Goal: Information Seeking & Learning: Learn about a topic

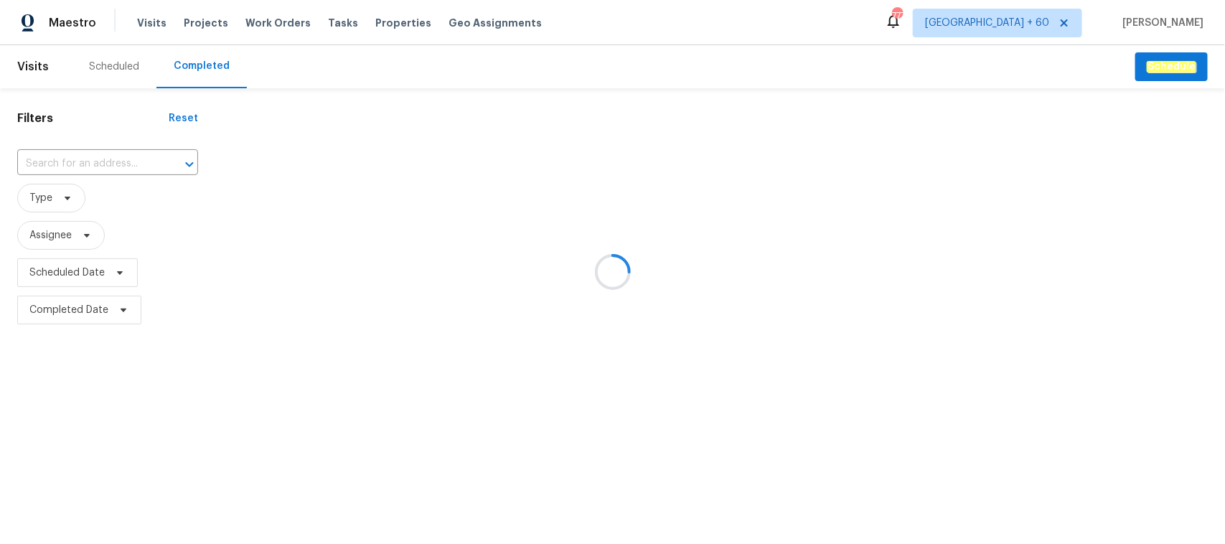
click at [72, 166] on div at bounding box center [612, 272] width 1225 height 544
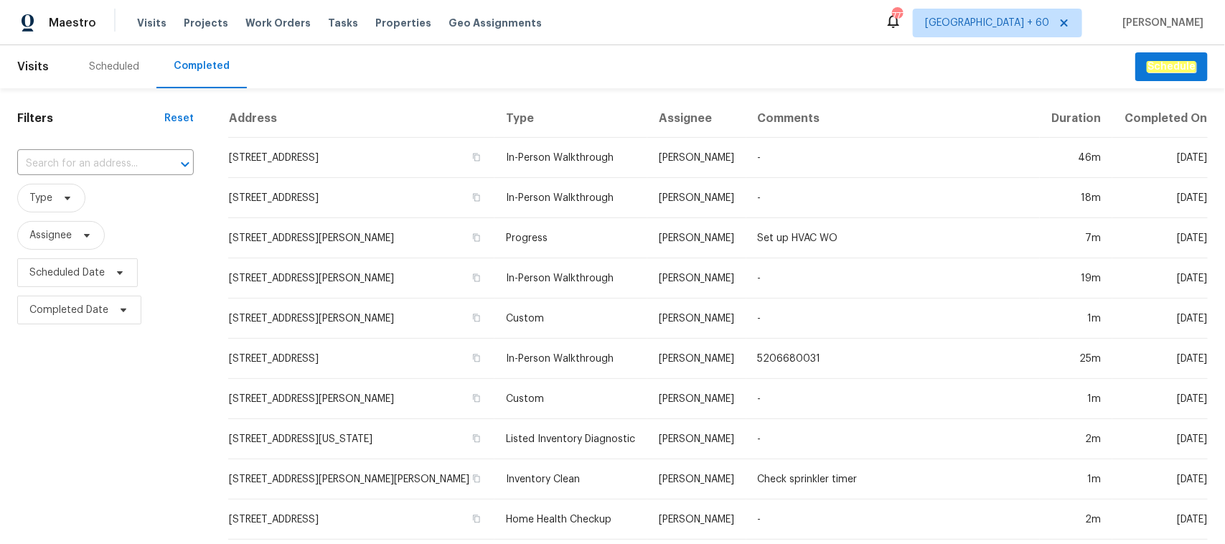
click at [58, 166] on input "text" at bounding box center [85, 164] width 136 height 22
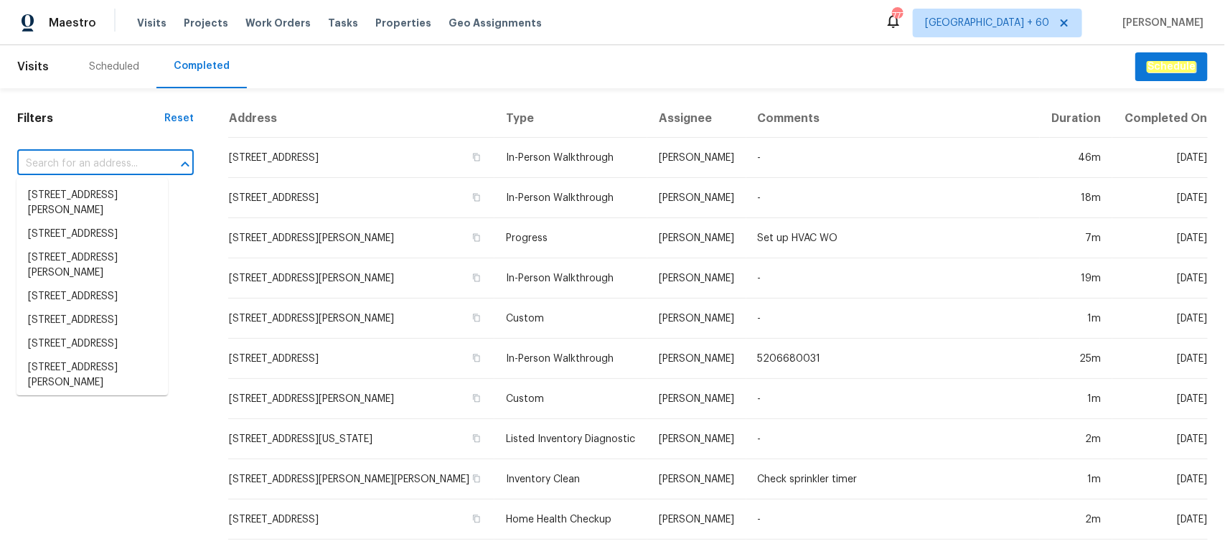
paste input "[STREET_ADDRESS]"
type input "[STREET_ADDRESS]"
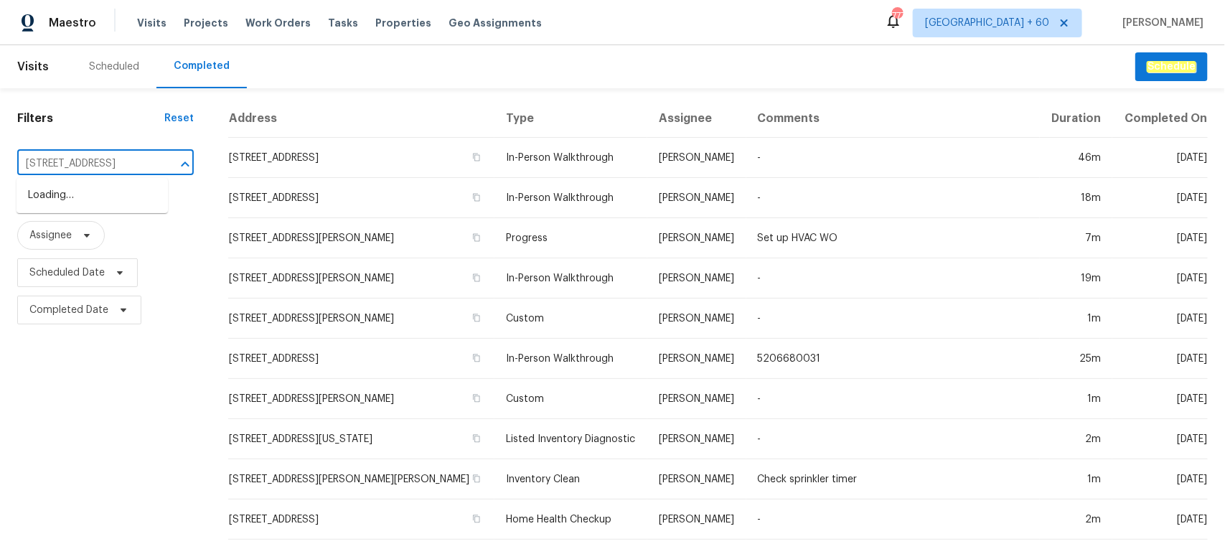
scroll to position [0, 95]
click at [98, 207] on li "[STREET_ADDRESS]" at bounding box center [92, 196] width 151 height 24
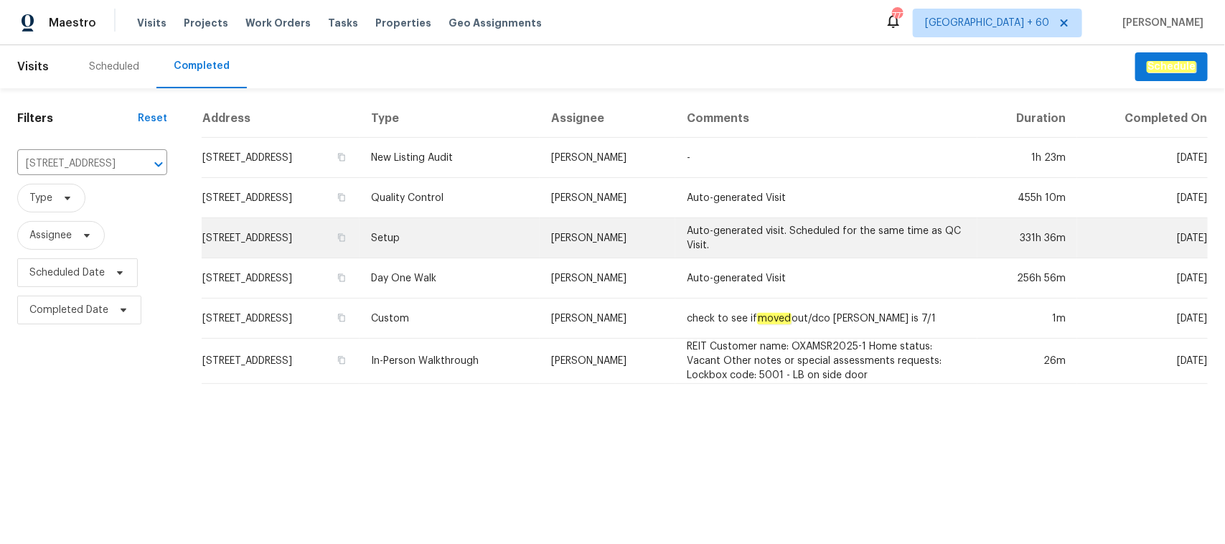
click at [478, 246] on td "Setup" at bounding box center [450, 238] width 180 height 40
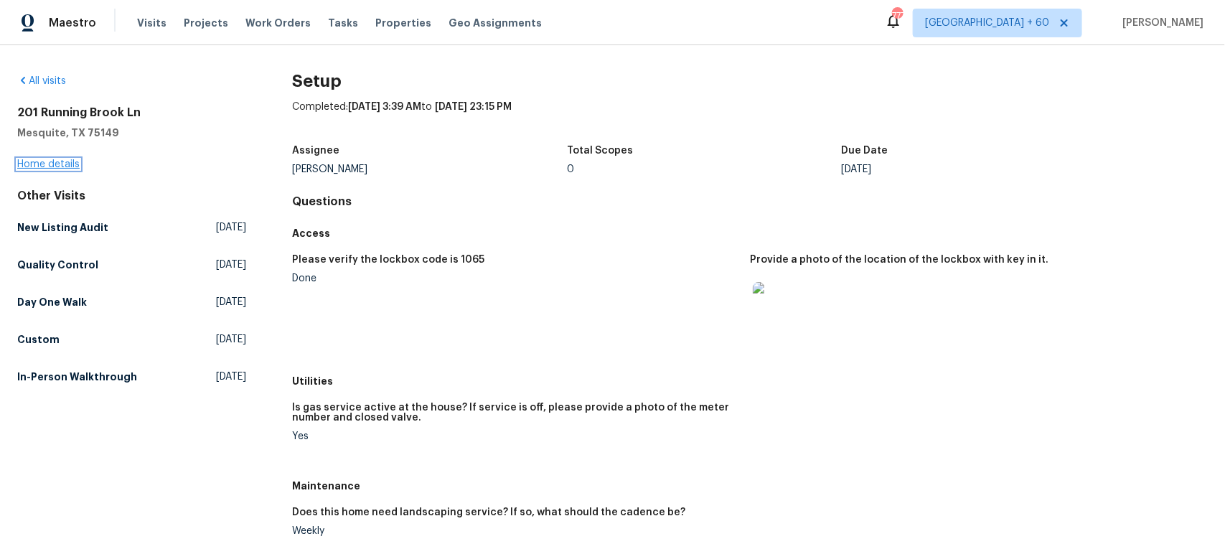
click at [76, 165] on link "Home details" at bounding box center [48, 164] width 62 height 10
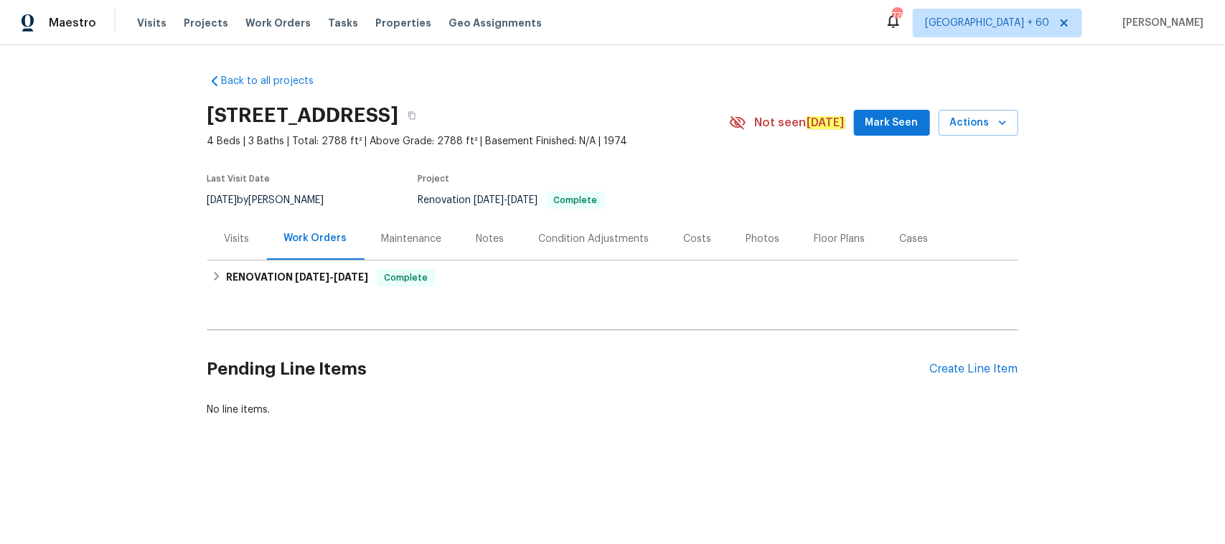
click at [754, 228] on div "Photos" at bounding box center [763, 238] width 68 height 42
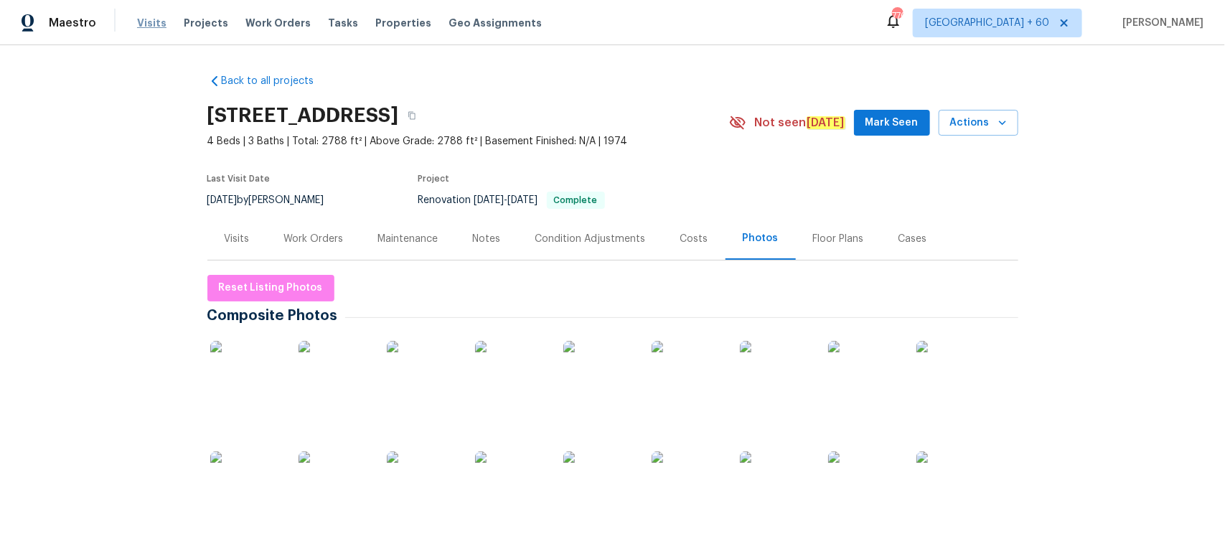
click at [153, 29] on span "Visits" at bounding box center [151, 23] width 29 height 14
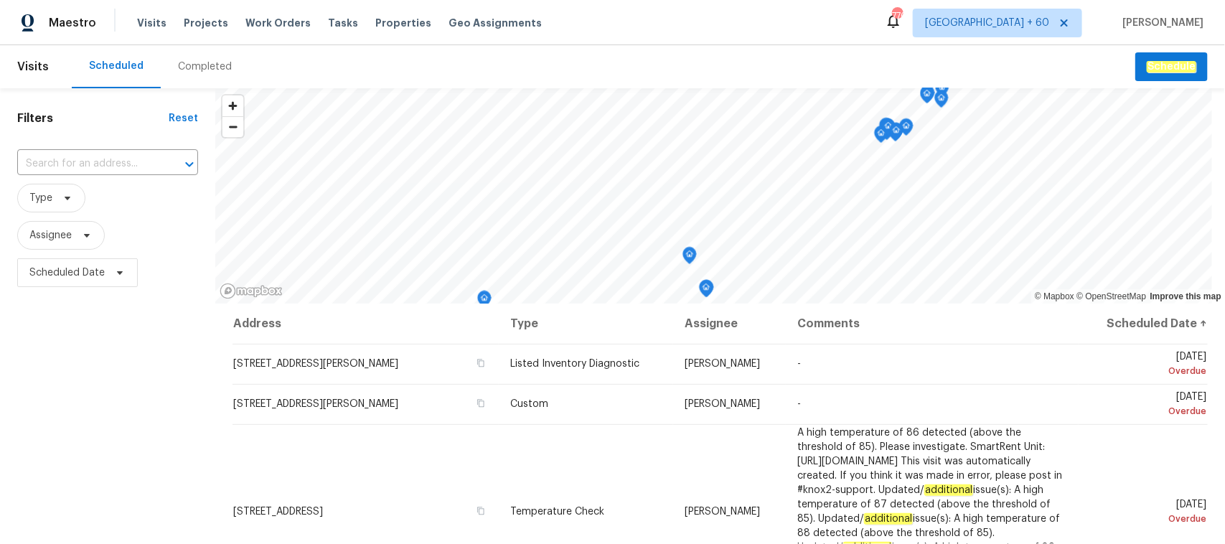
click at [192, 65] on div "Completed" at bounding box center [205, 67] width 54 height 14
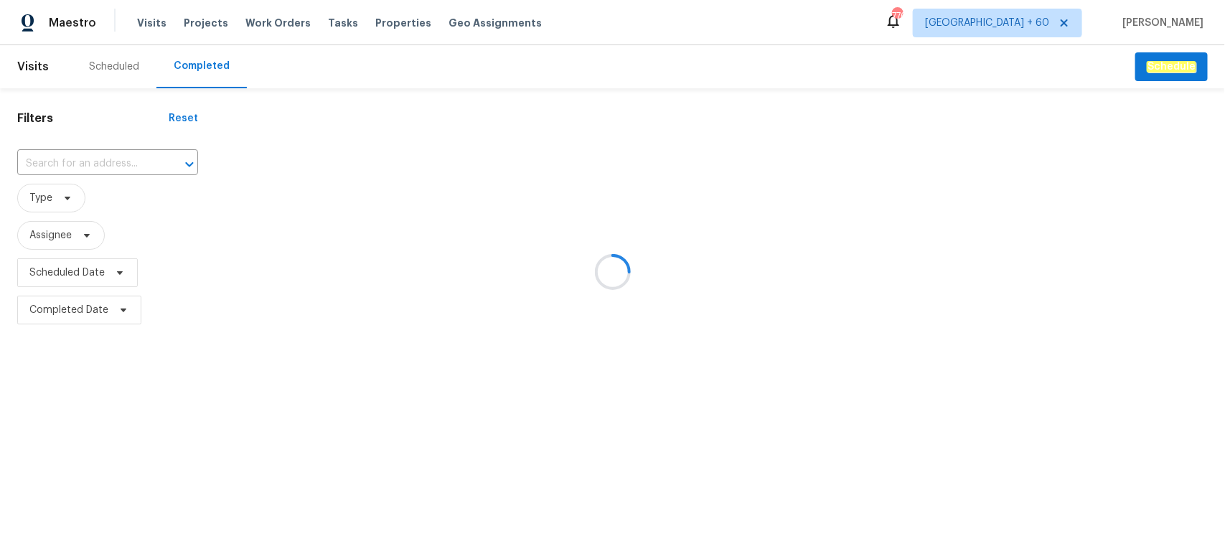
click at [54, 159] on div at bounding box center [612, 272] width 1225 height 544
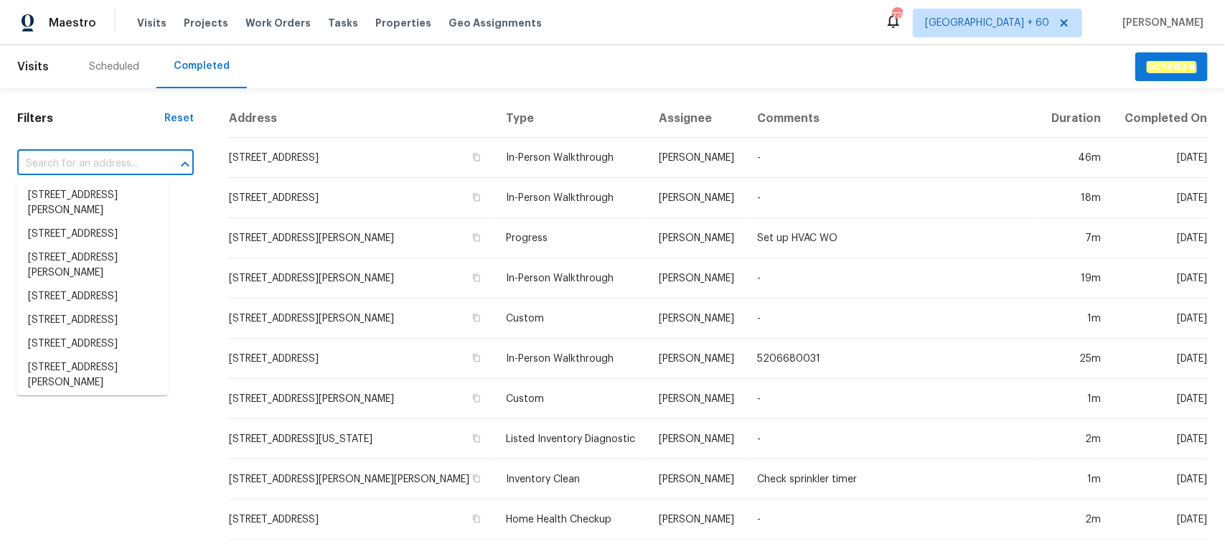
click at [45, 161] on input "text" at bounding box center [85, 164] width 136 height 22
paste input "[STREET_ADDRESS]"
type input "[STREET_ADDRESS]"
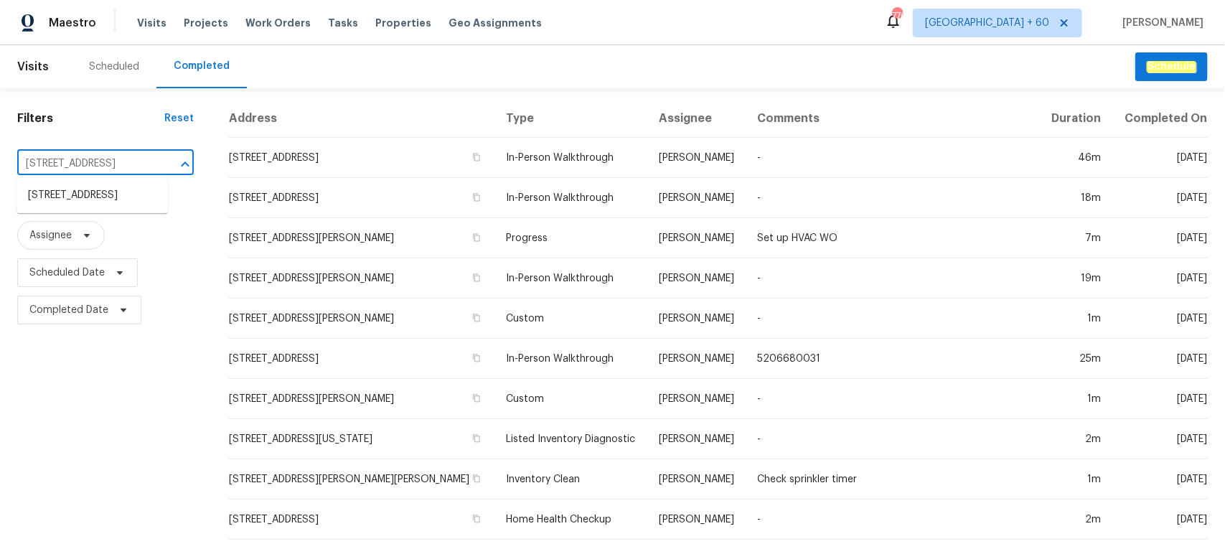
scroll to position [0, 95]
click at [66, 202] on li "[STREET_ADDRESS]" at bounding box center [92, 196] width 151 height 24
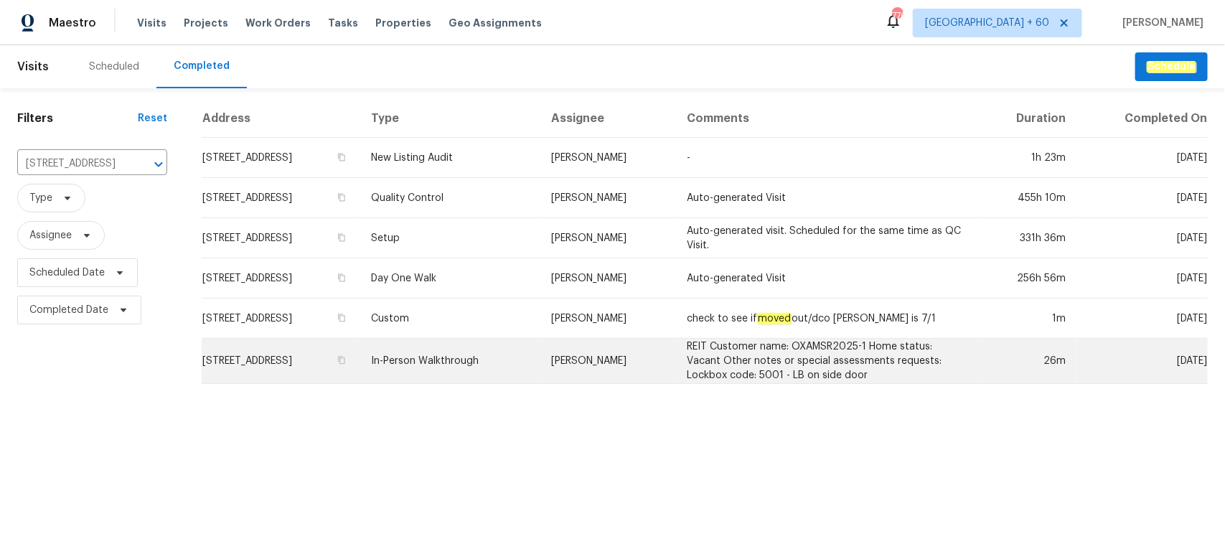
click at [497, 352] on td "In-Person Walkthrough" at bounding box center [450, 361] width 180 height 45
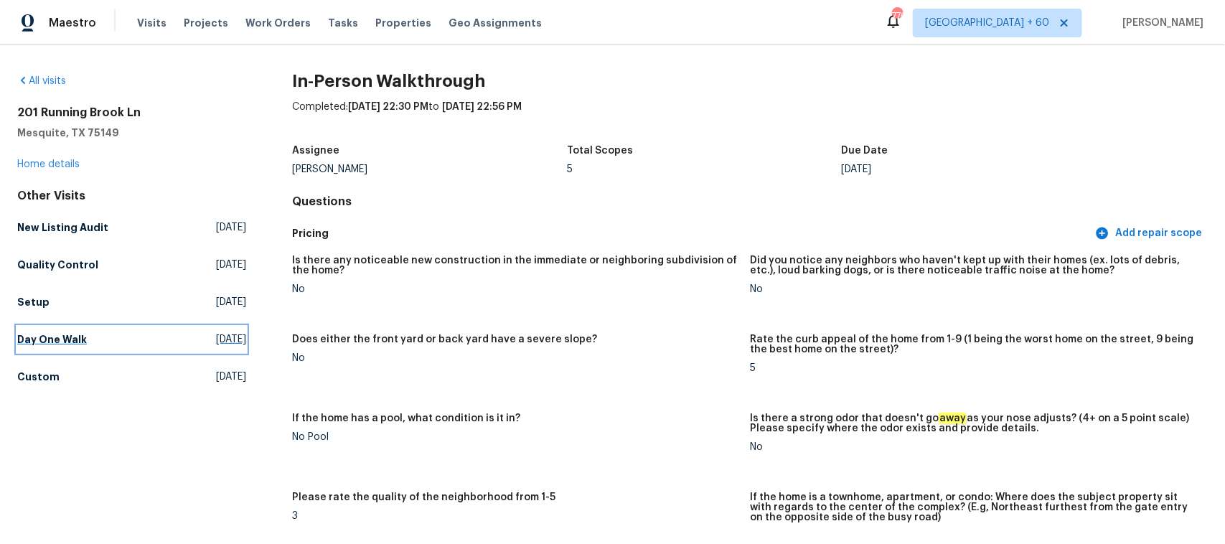
click at [36, 332] on h5 "Day One Walk" at bounding box center [52, 339] width 70 height 14
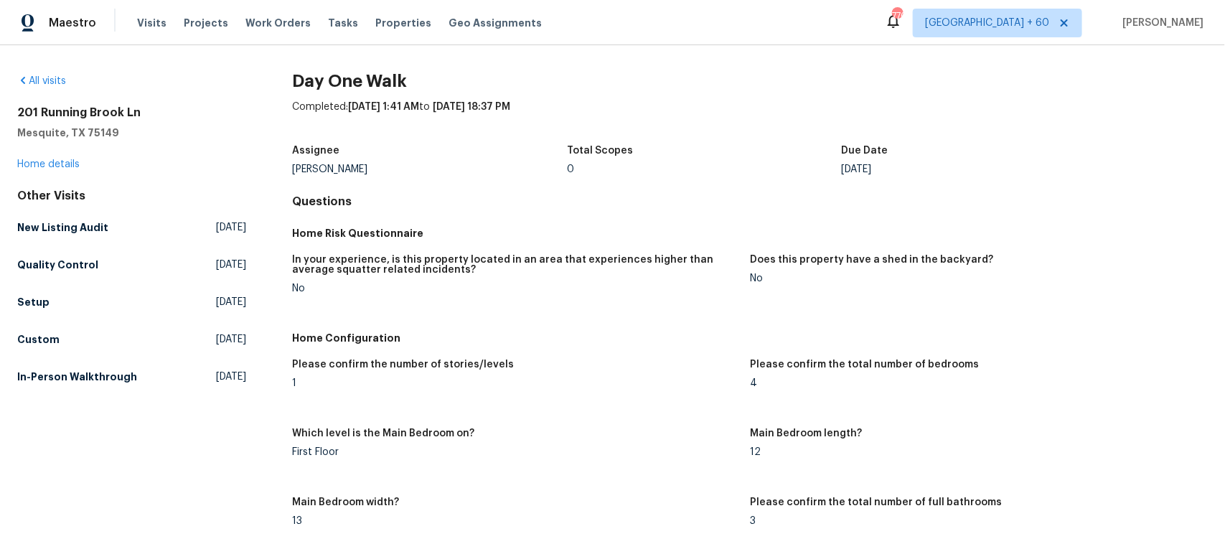
scroll to position [1612, 0]
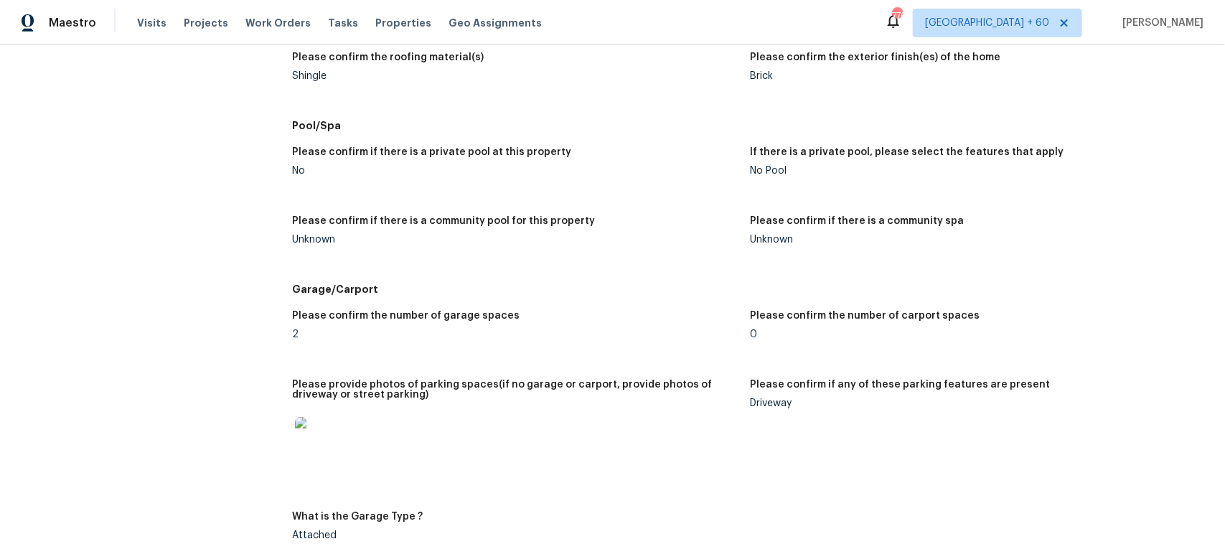
click at [296, 431] on img at bounding box center [318, 440] width 46 height 46
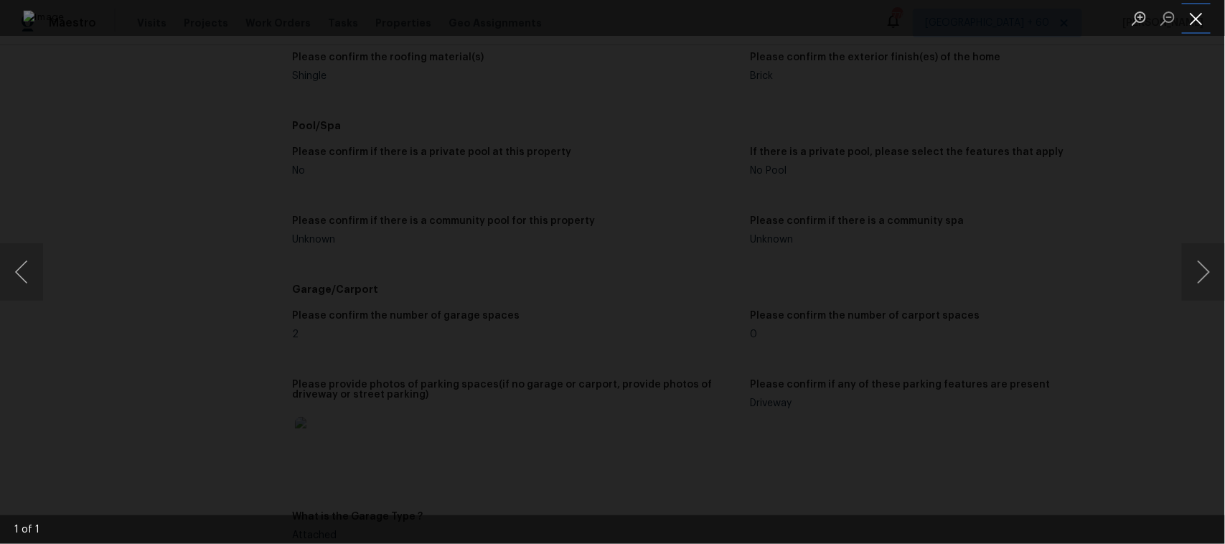
click at [1196, 19] on button "Close lightbox" at bounding box center [1196, 18] width 29 height 25
